Goal: Transaction & Acquisition: Purchase product/service

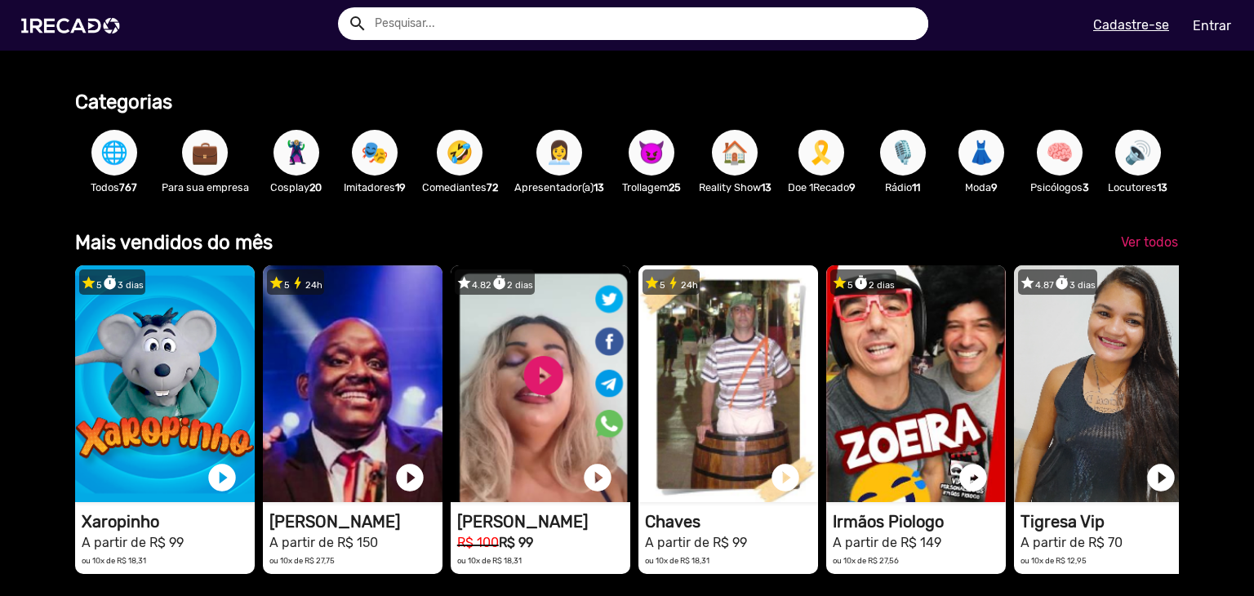
scroll to position [0, 1241]
click at [1138, 250] on span "Ver todos" at bounding box center [1149, 242] width 57 height 16
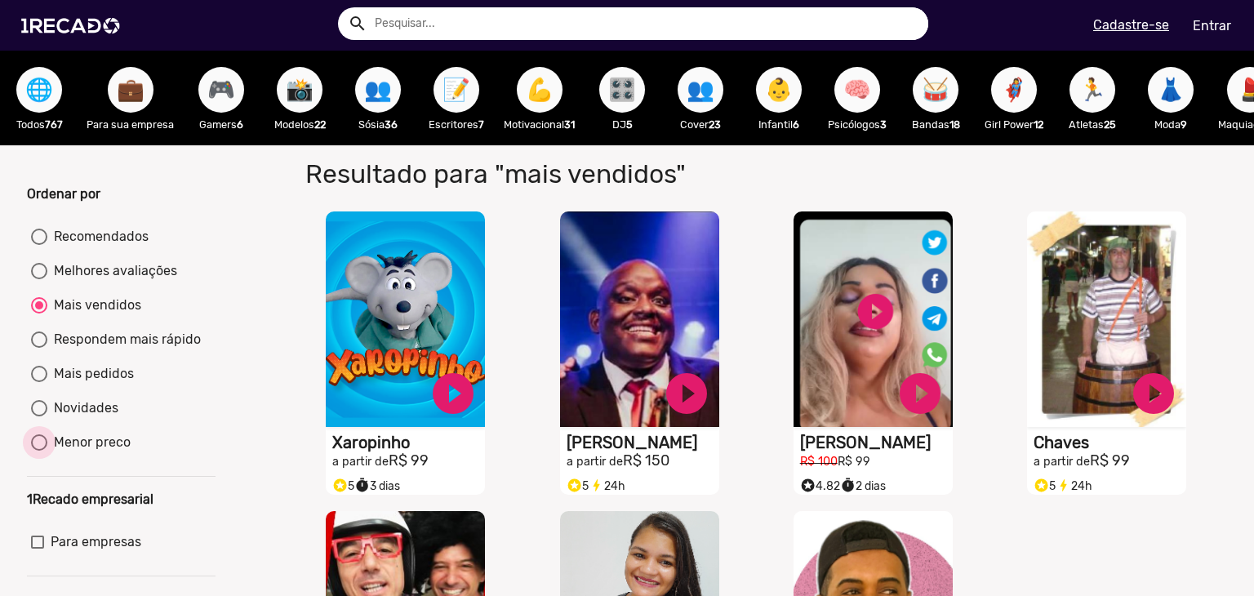
click at [95, 452] on div "Menor preco" at bounding box center [88, 443] width 83 height 20
click at [39, 451] on input "Menor preco" at bounding box center [38, 451] width 1 height 1
radio input "true"
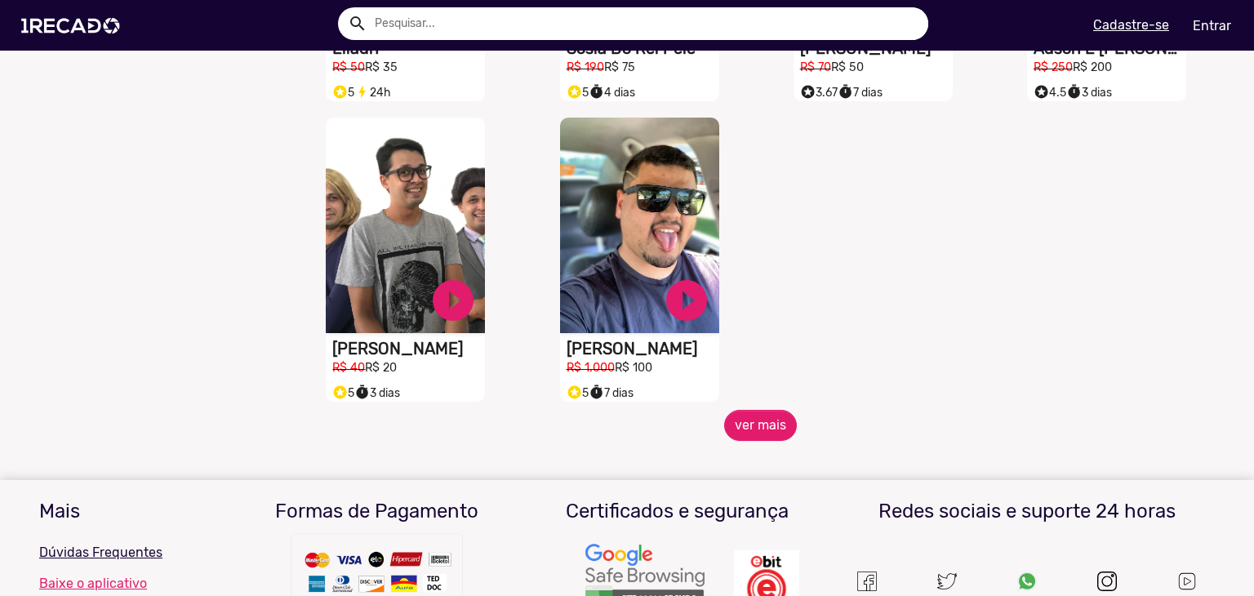
scroll to position [678, 0]
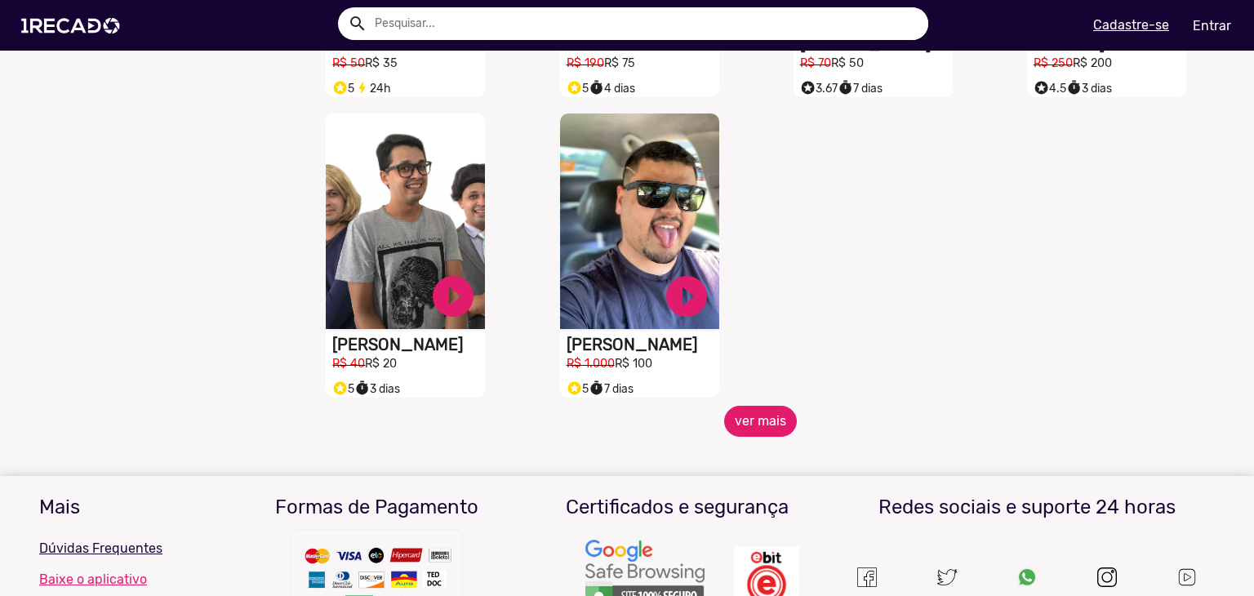
click at [735, 436] on button "ver mais" at bounding box center [760, 421] width 73 height 31
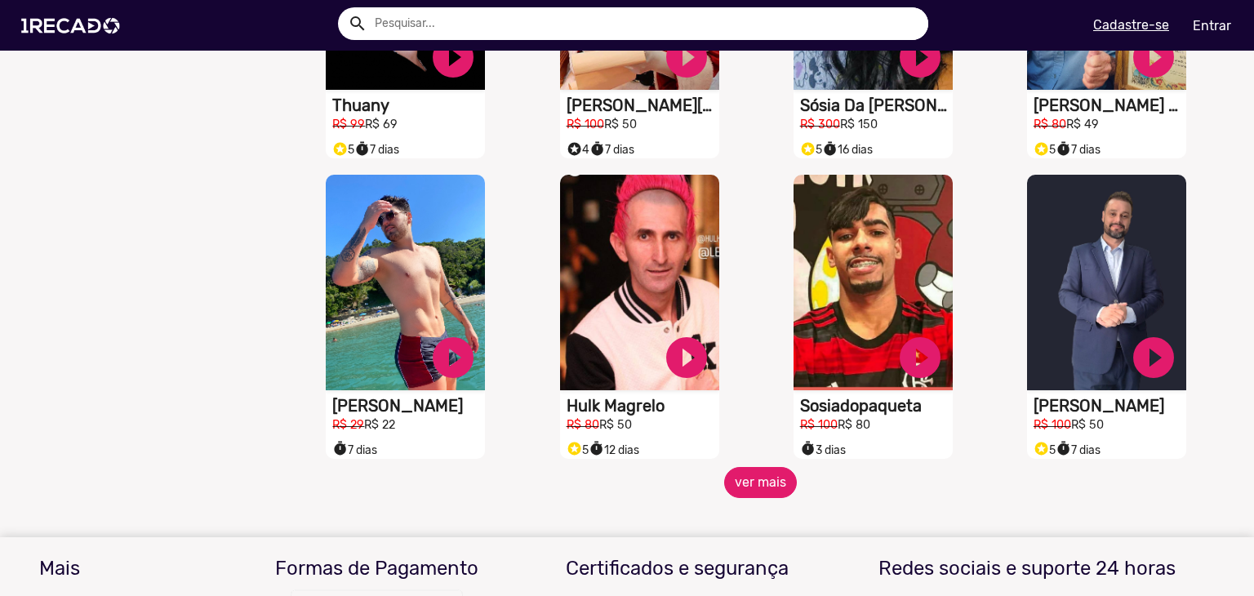
scroll to position [1236, 0]
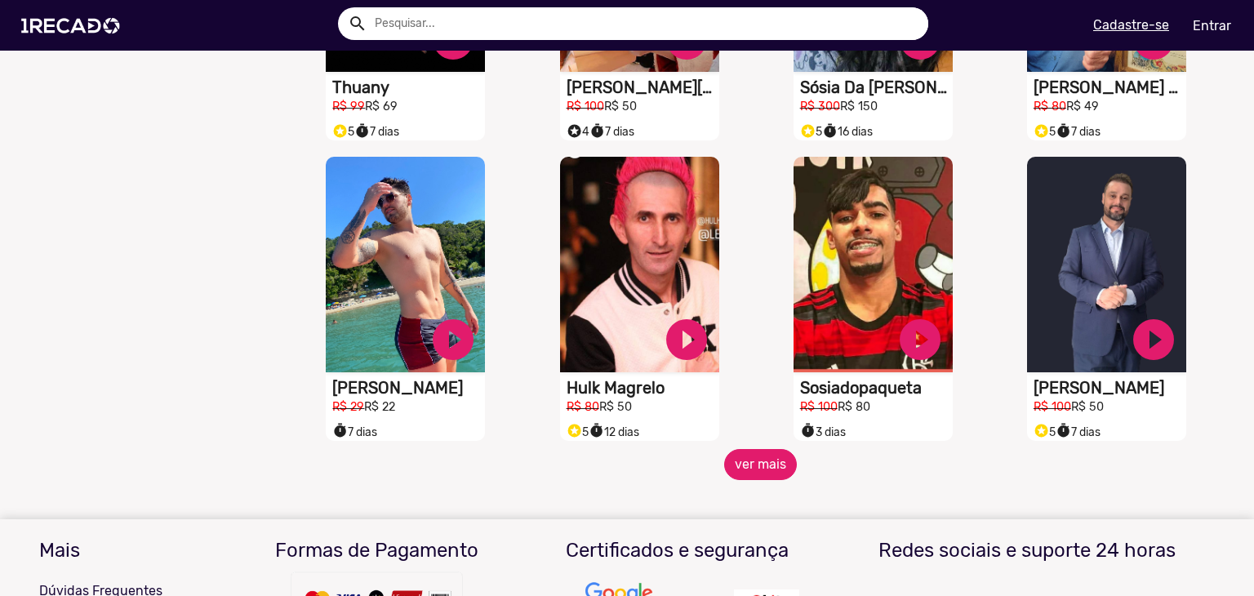
click at [744, 470] on button "ver mais" at bounding box center [760, 464] width 73 height 31
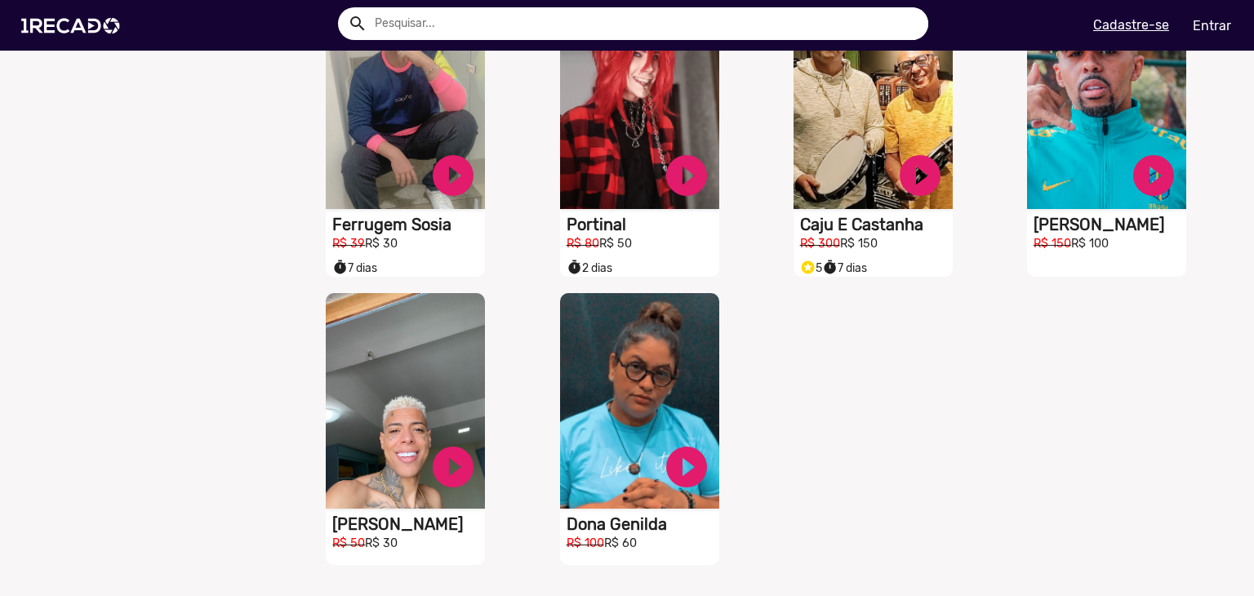
scroll to position [1701, 0]
